Goal: Task Accomplishment & Management: Manage account settings

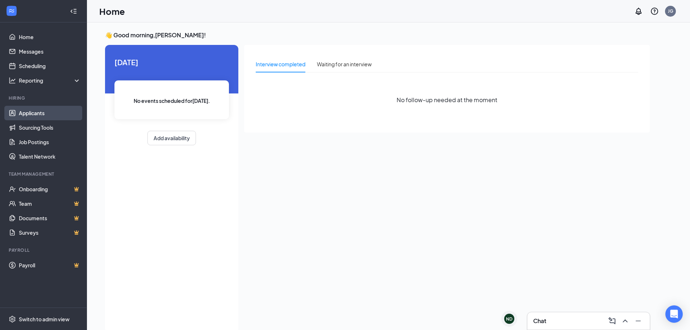
click at [53, 110] on link "Applicants" at bounding box center [50, 113] width 62 height 14
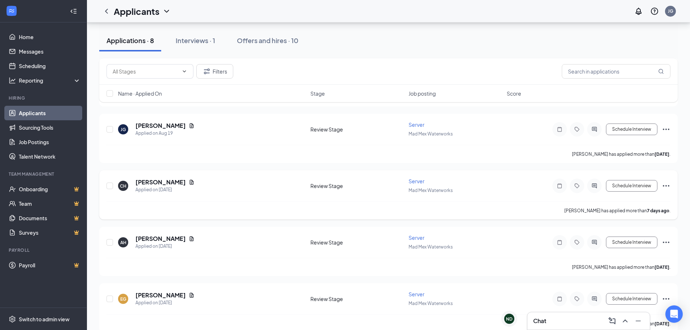
scroll to position [83, 0]
click at [185, 40] on div "Interviews · 1" at bounding box center [195, 40] width 39 height 9
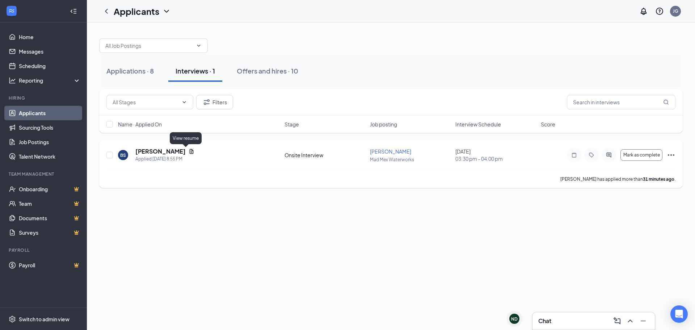
click at [190, 151] on icon "Document" at bounding box center [192, 151] width 4 height 5
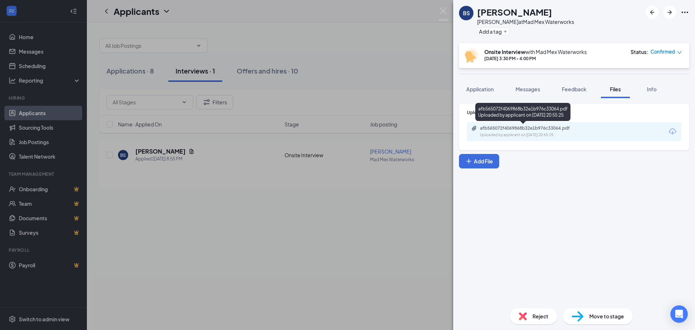
click at [558, 131] on div "afb565072f4069868b32e1b976c33064.pdf Uploaded by applicant on Aug 25, 2025 at 2…" at bounding box center [529, 131] width 117 height 13
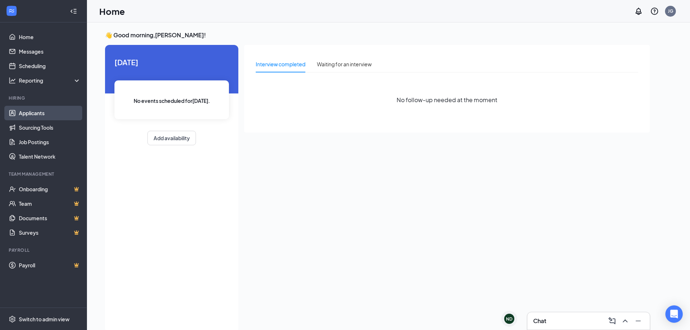
click at [34, 114] on link "Applicants" at bounding box center [50, 113] width 62 height 14
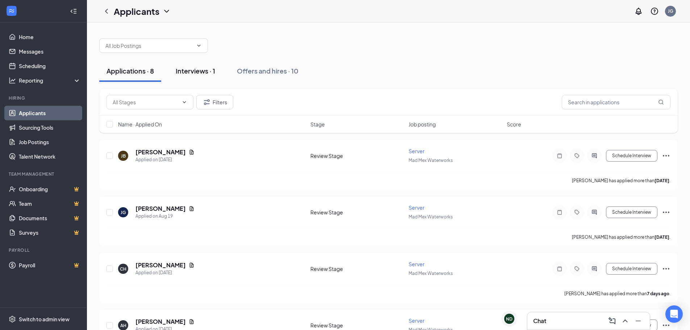
click at [204, 80] on button "Interviews · 1" at bounding box center [195, 71] width 54 height 22
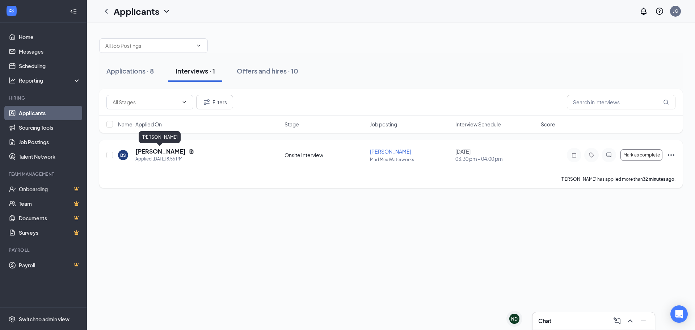
click at [144, 152] on h5 "[PERSON_NAME]" at bounding box center [160, 151] width 50 height 8
